Goal: Task Accomplishment & Management: Manage account settings

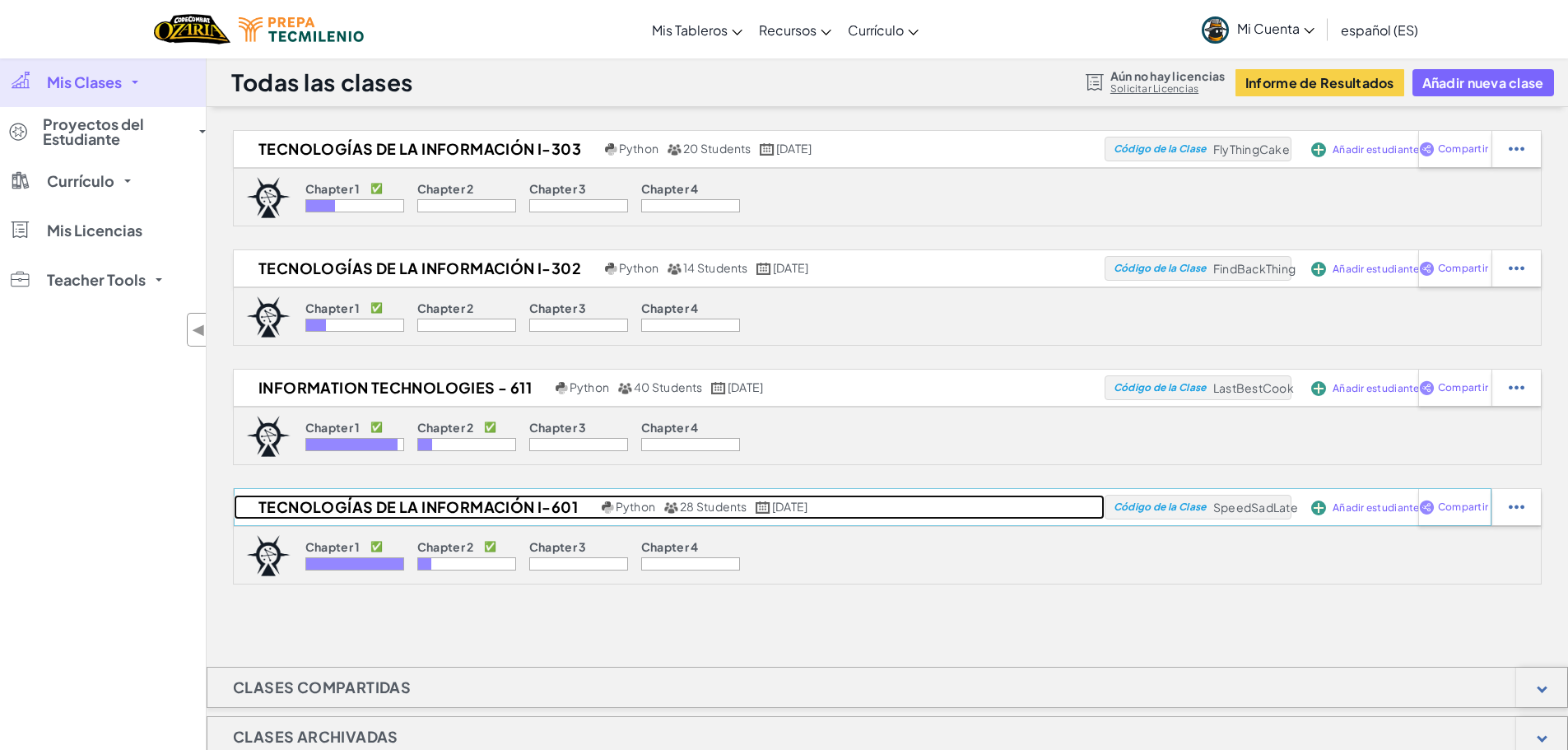
click at [716, 508] on span "28 Students" at bounding box center [714, 506] width 67 height 15
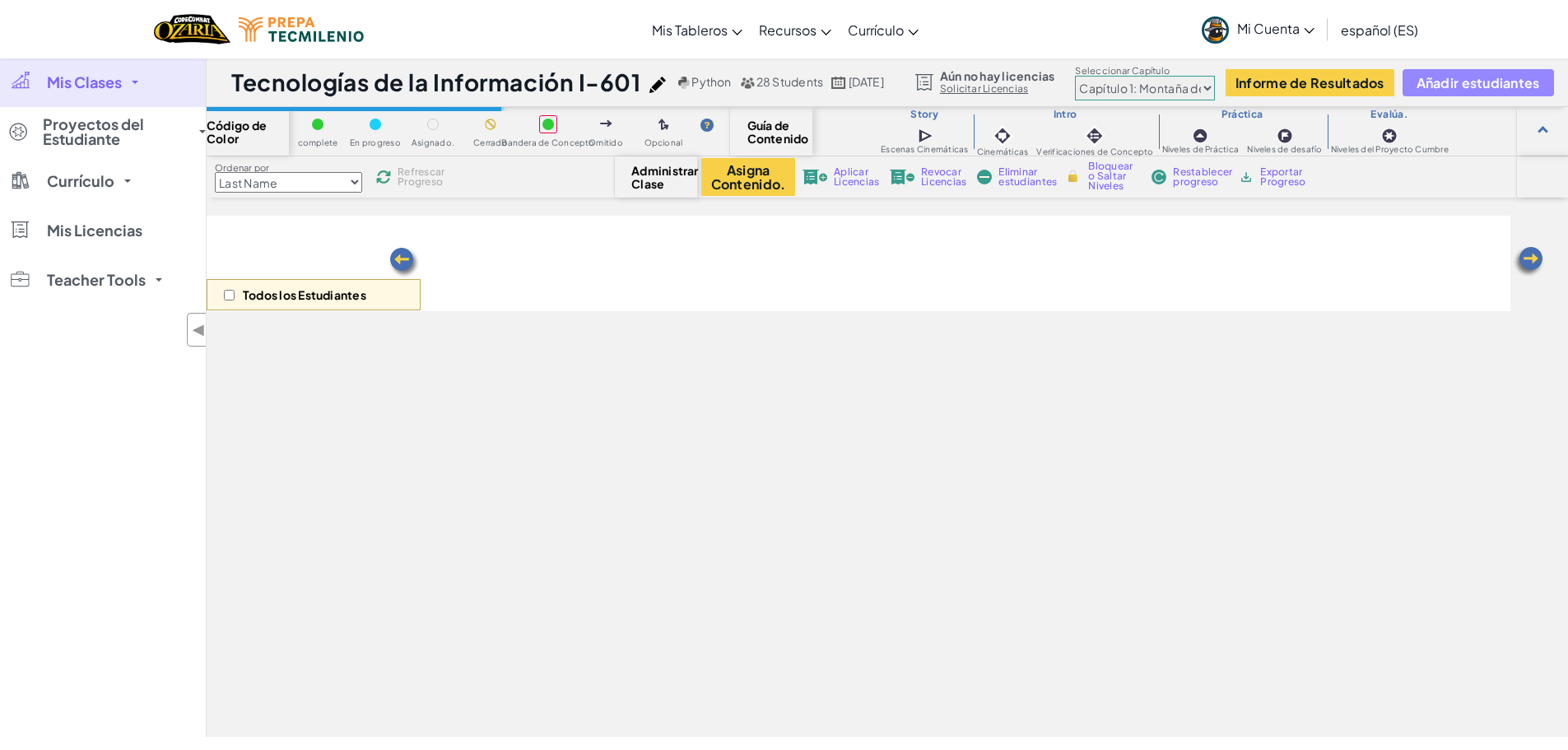
click at [1527, 82] on span "Añadir estudiantes" at bounding box center [1478, 83] width 123 height 14
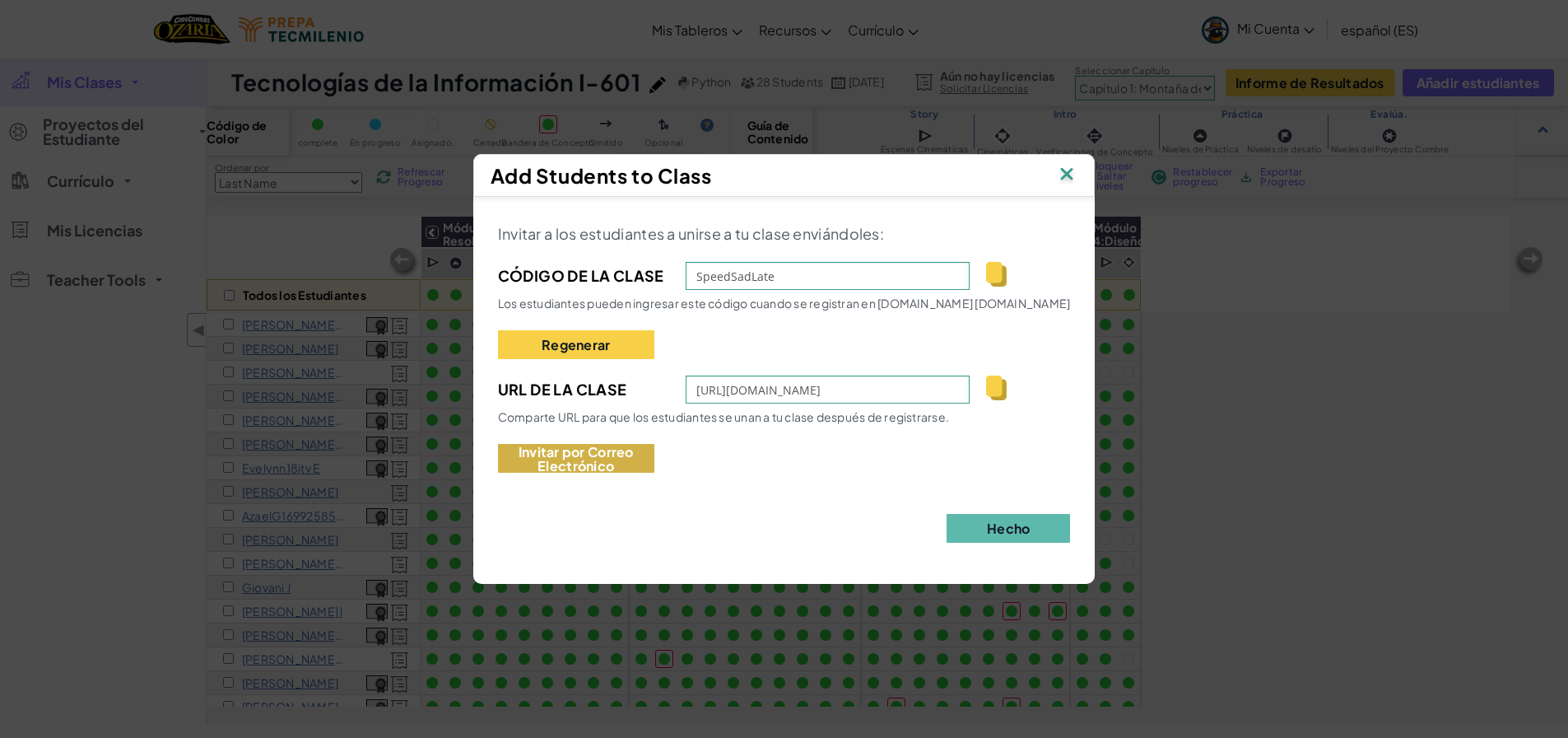
click at [600, 460] on button "Invitar por Correo Electrónico" at bounding box center [576, 458] width 157 height 29
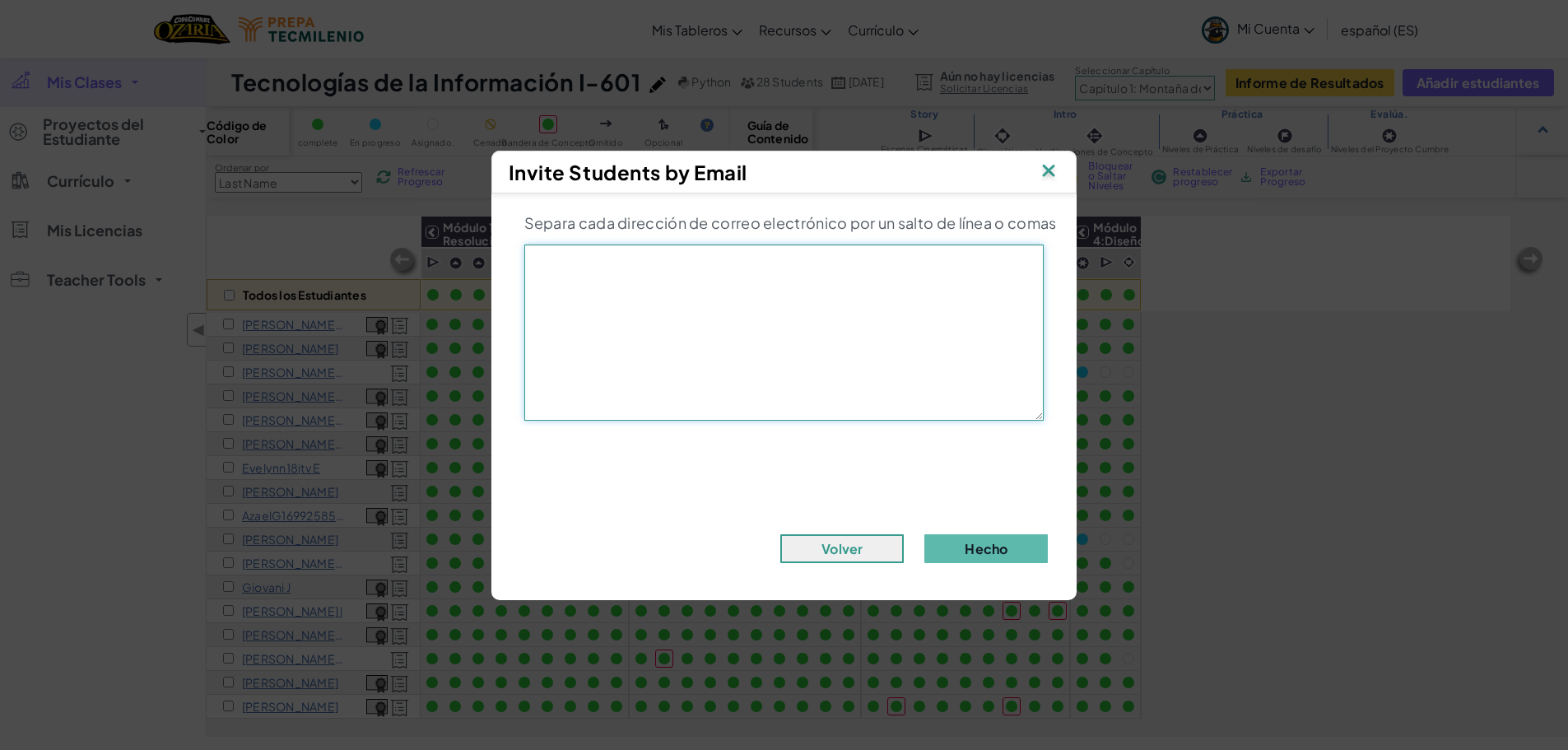
click at [692, 301] on textarea at bounding box center [785, 332] width 521 height 176
type textarea "[EMAIL_ADDRESS][DOMAIN_NAME]"
click at [988, 547] on button "Hecho" at bounding box center [986, 548] width 123 height 29
